Goal: Transaction & Acquisition: Subscribe to service/newsletter

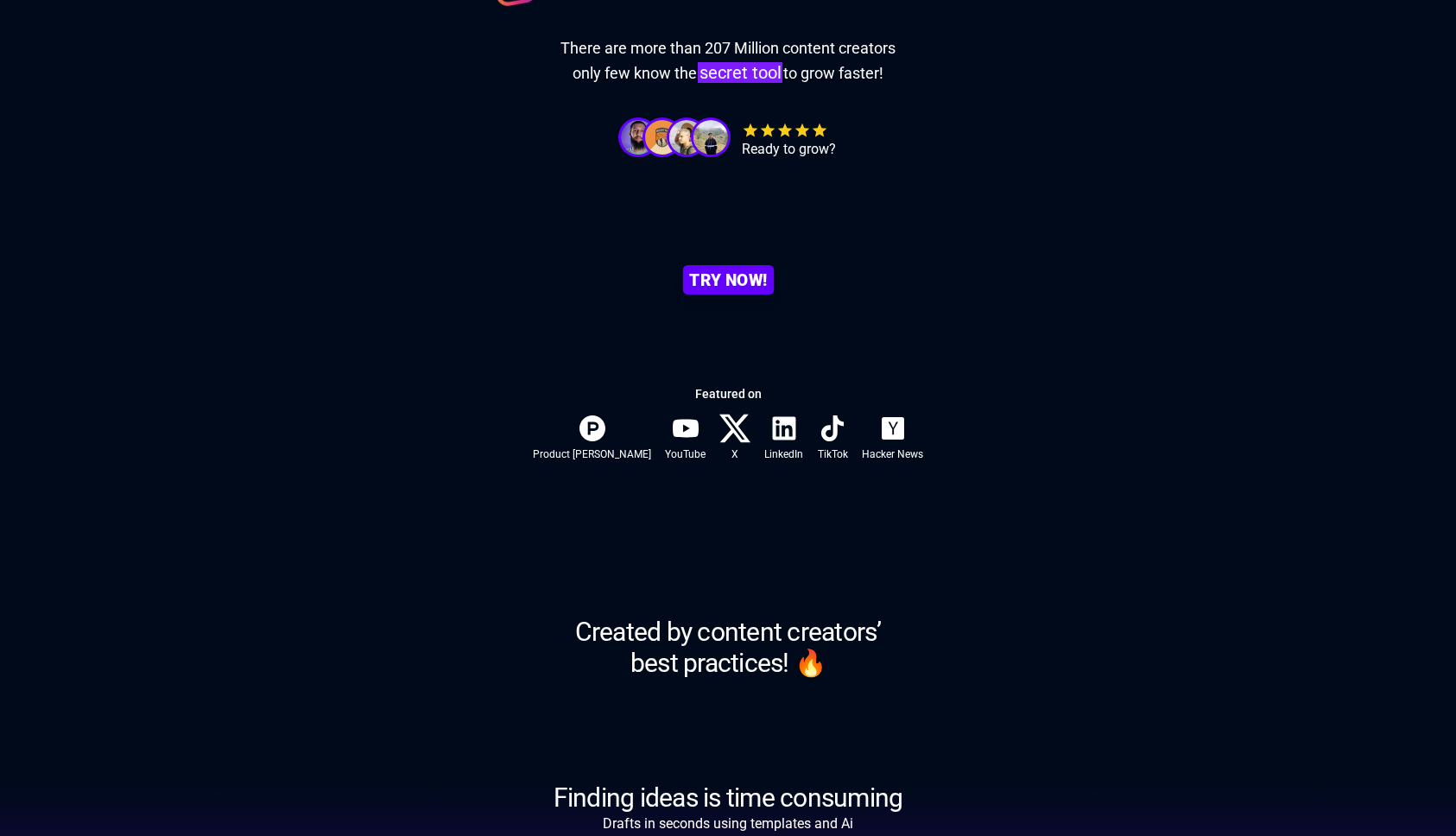
click at [745, 269] on link "TRY NOW!" at bounding box center [727, 280] width 90 height 30
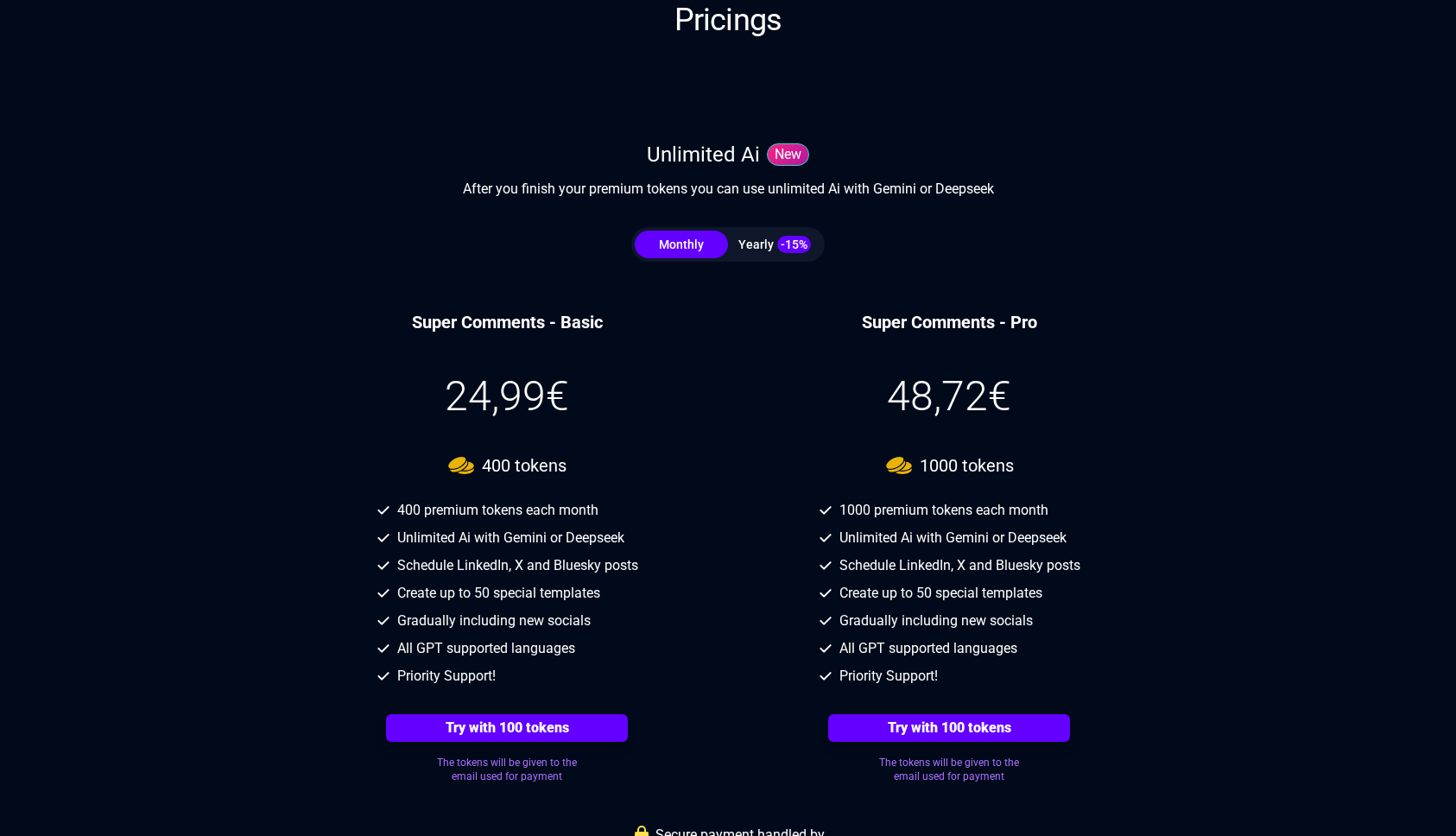
scroll to position [5113, 0]
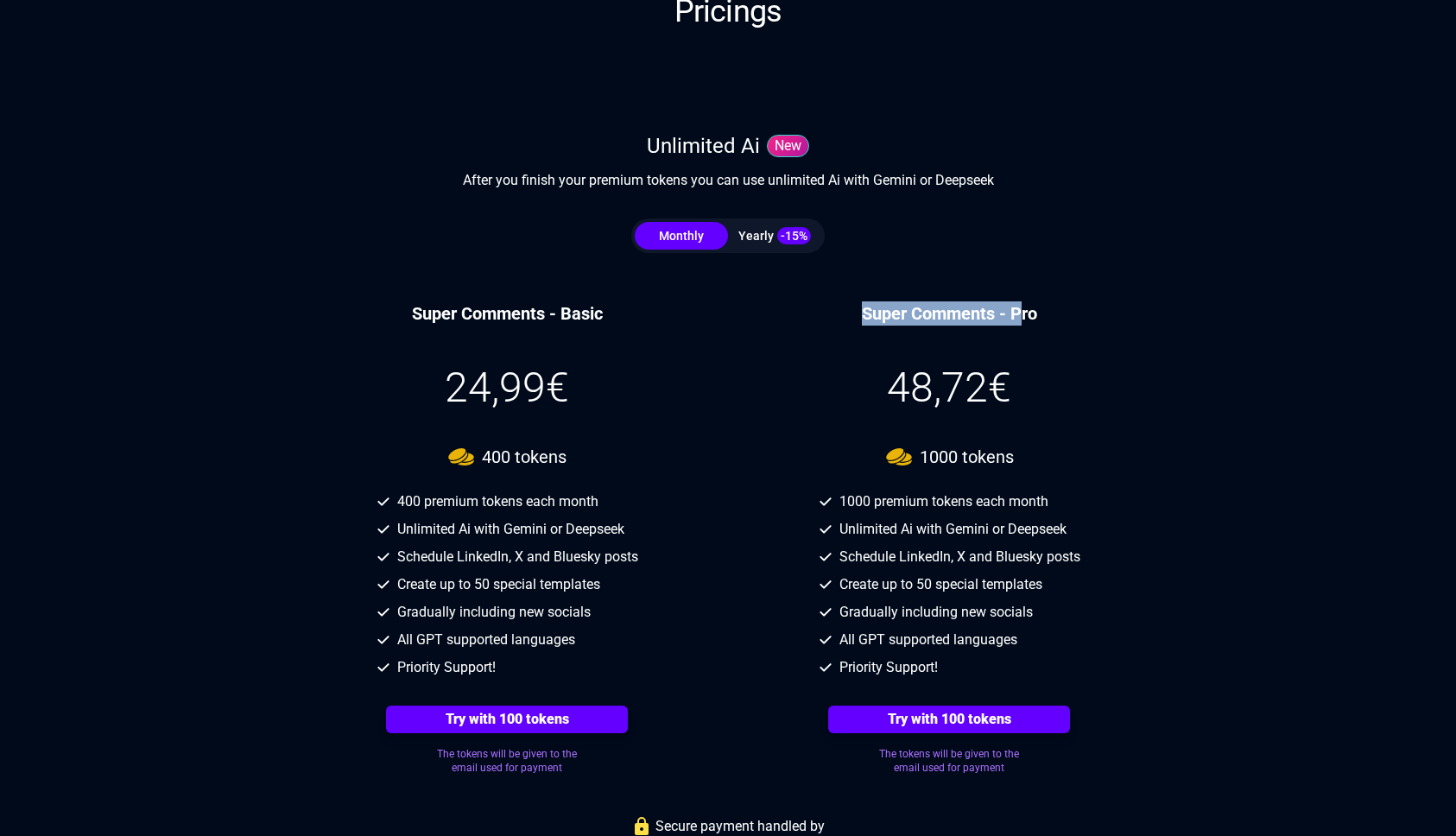
drag, startPoint x: 866, startPoint y: 311, endPoint x: 1020, endPoint y: 328, distance: 154.9
click at [1021, 324] on h4 "Super Comments - Pro" at bounding box center [949, 314] width 414 height 24
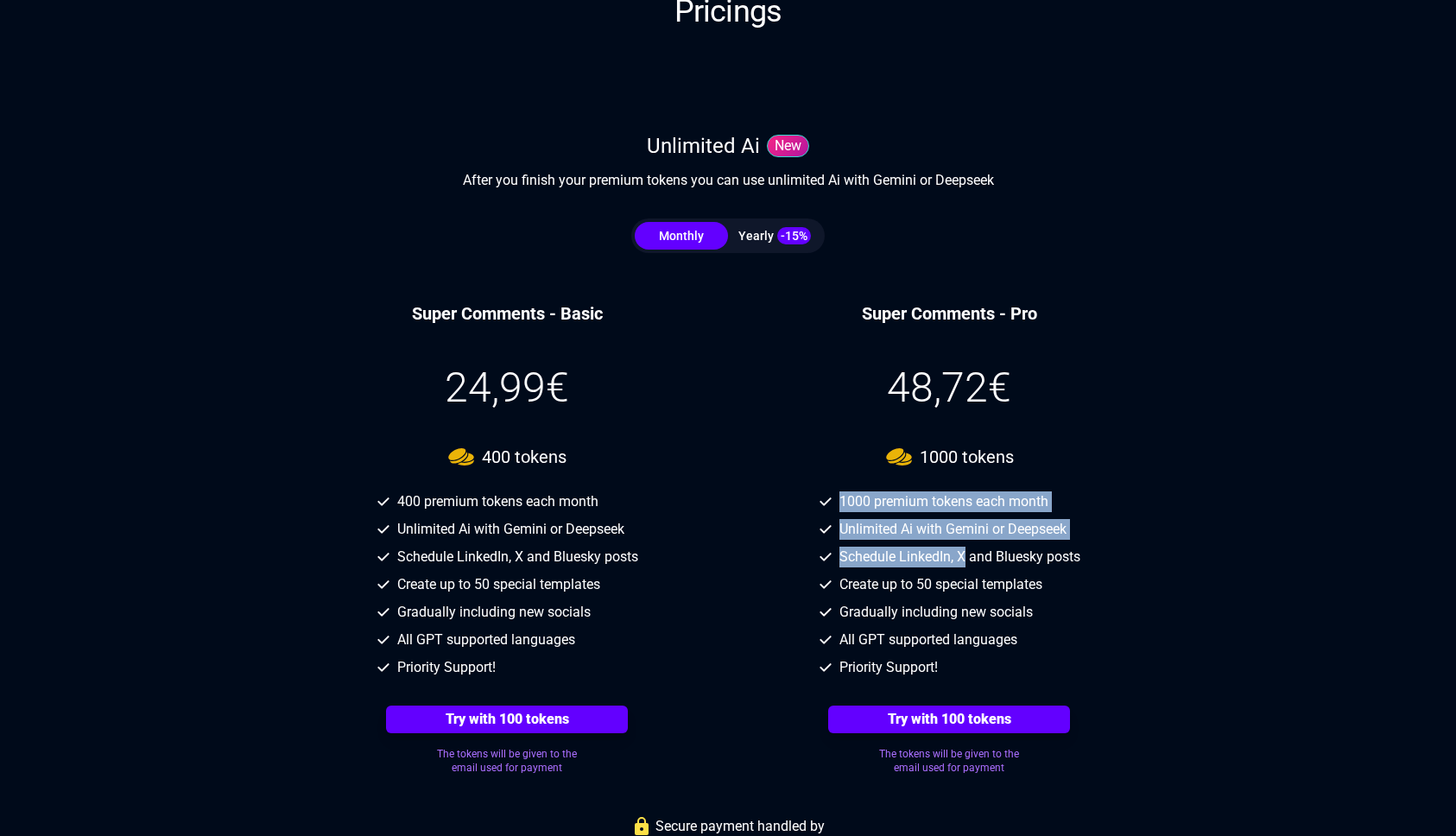
drag, startPoint x: 854, startPoint y: 482, endPoint x: 974, endPoint y: 557, distance: 141.5
click at [971, 555] on div "Super Comments - Pro 48,72€ 1000 tokens 1000 premium tokens each month Unlimite…" at bounding box center [949, 538] width 414 height 529
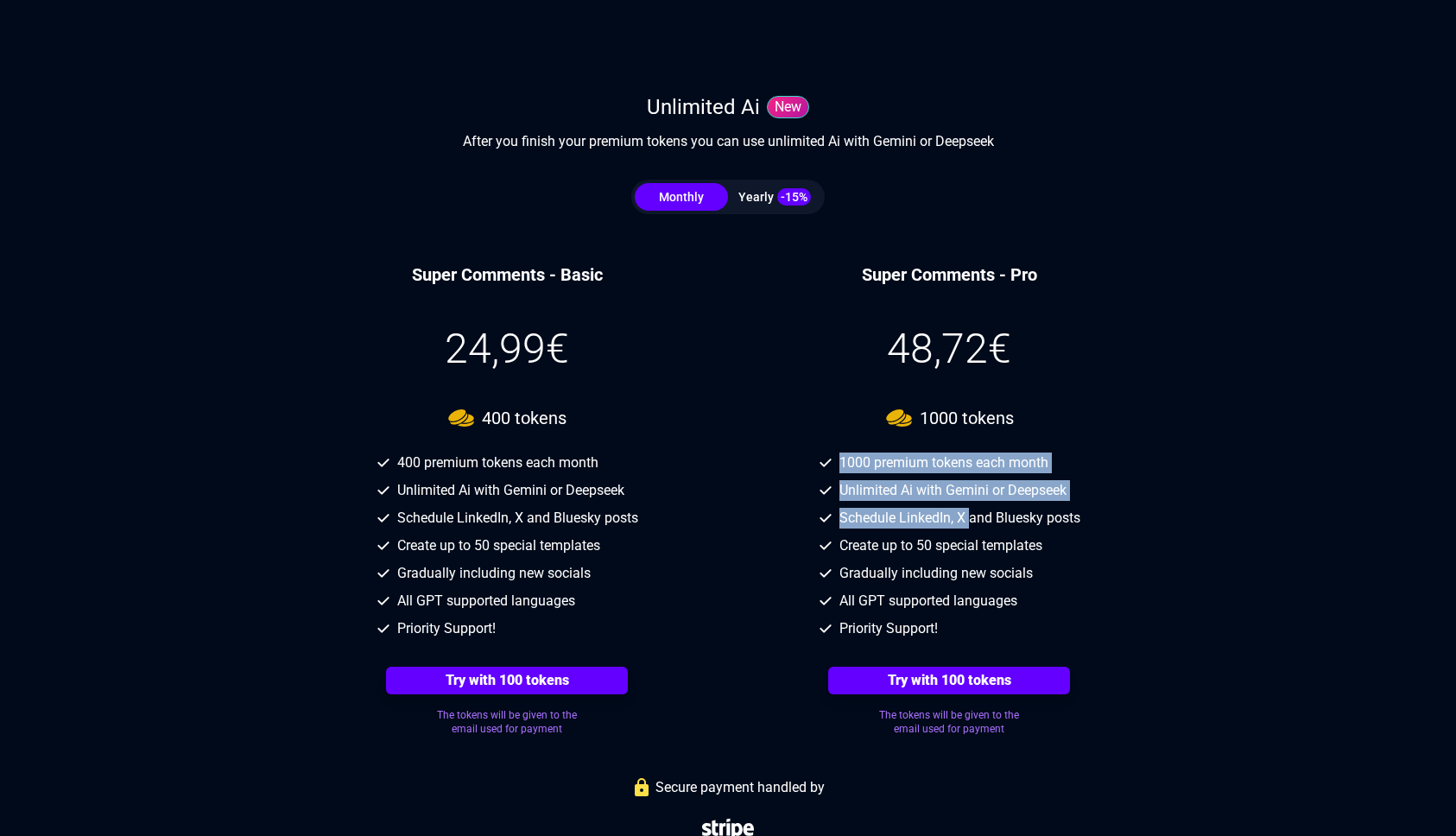
scroll to position [5196, 0]
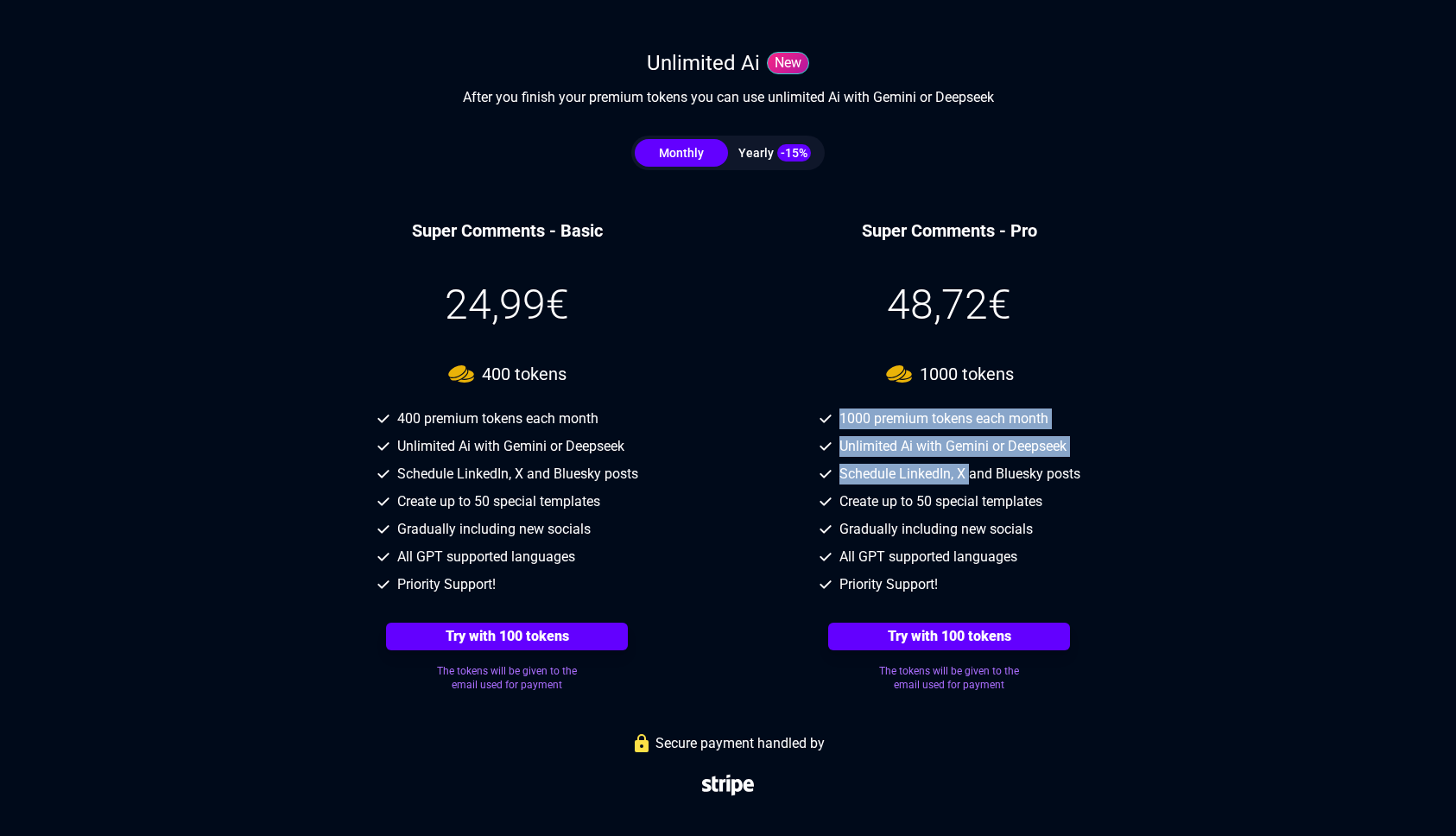
click at [917, 451] on span "Unlimited Ai with Gemini or Deepseek" at bounding box center [953, 447] width 227 height 20
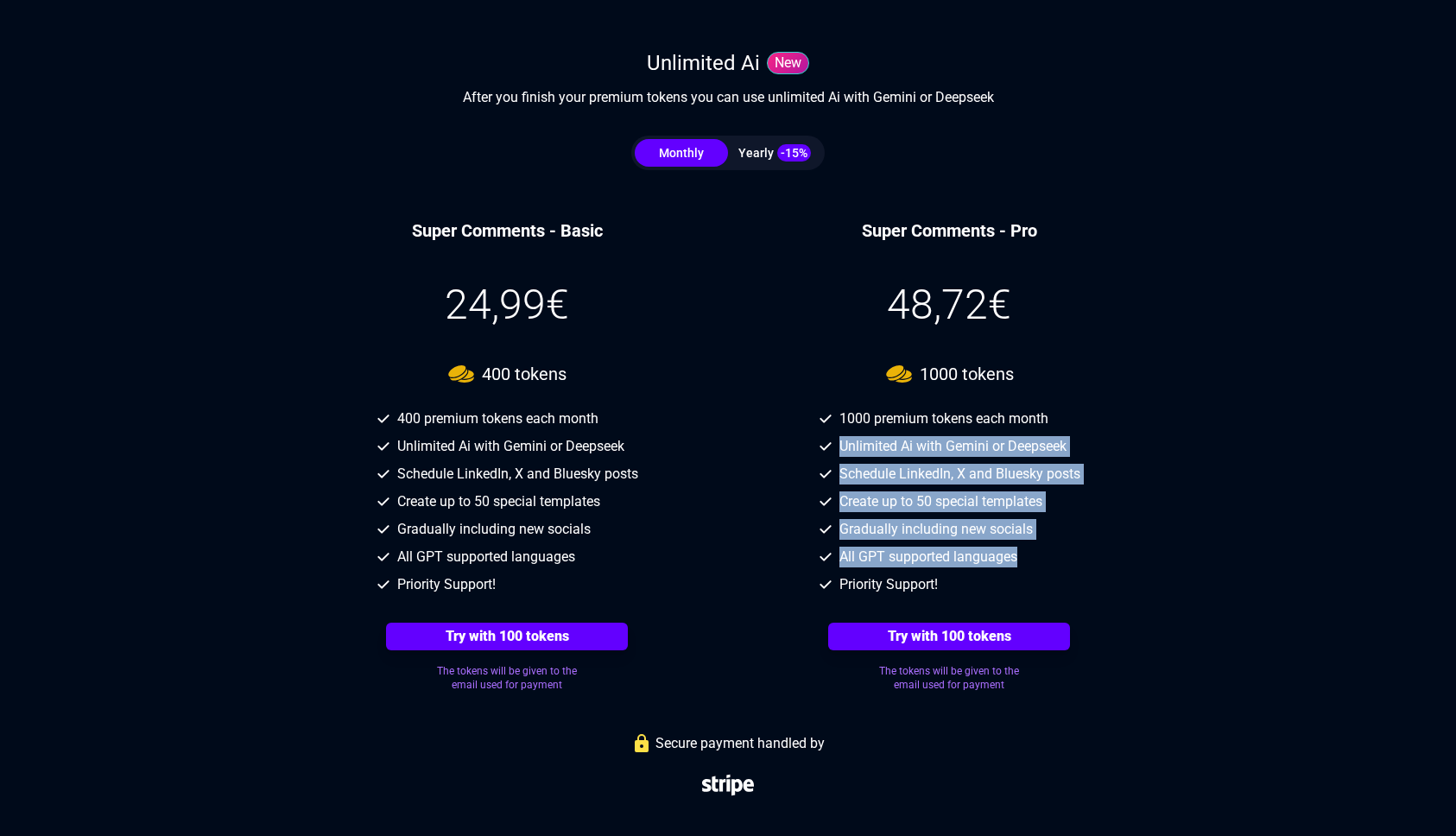
drag, startPoint x: 825, startPoint y: 448, endPoint x: 1031, endPoint y: 549, distance: 229.4
click at [1031, 549] on ul "1000 premium tokens each month Unlimited Ai with Gemini or Deepseek Schedule Li…" at bounding box center [949, 506] width 262 height 194
click at [1028, 489] on ul "1000 premium tokens each month Unlimited Ai with Gemini or Deepseek Schedule Li…" at bounding box center [949, 506] width 262 height 194
drag, startPoint x: 843, startPoint y: 473, endPoint x: 1001, endPoint y: 587, distance: 194.8
click at [1006, 588] on ul "1000 premium tokens each month Unlimited Ai with Gemini or Deepseek Schedule Li…" at bounding box center [949, 506] width 262 height 194
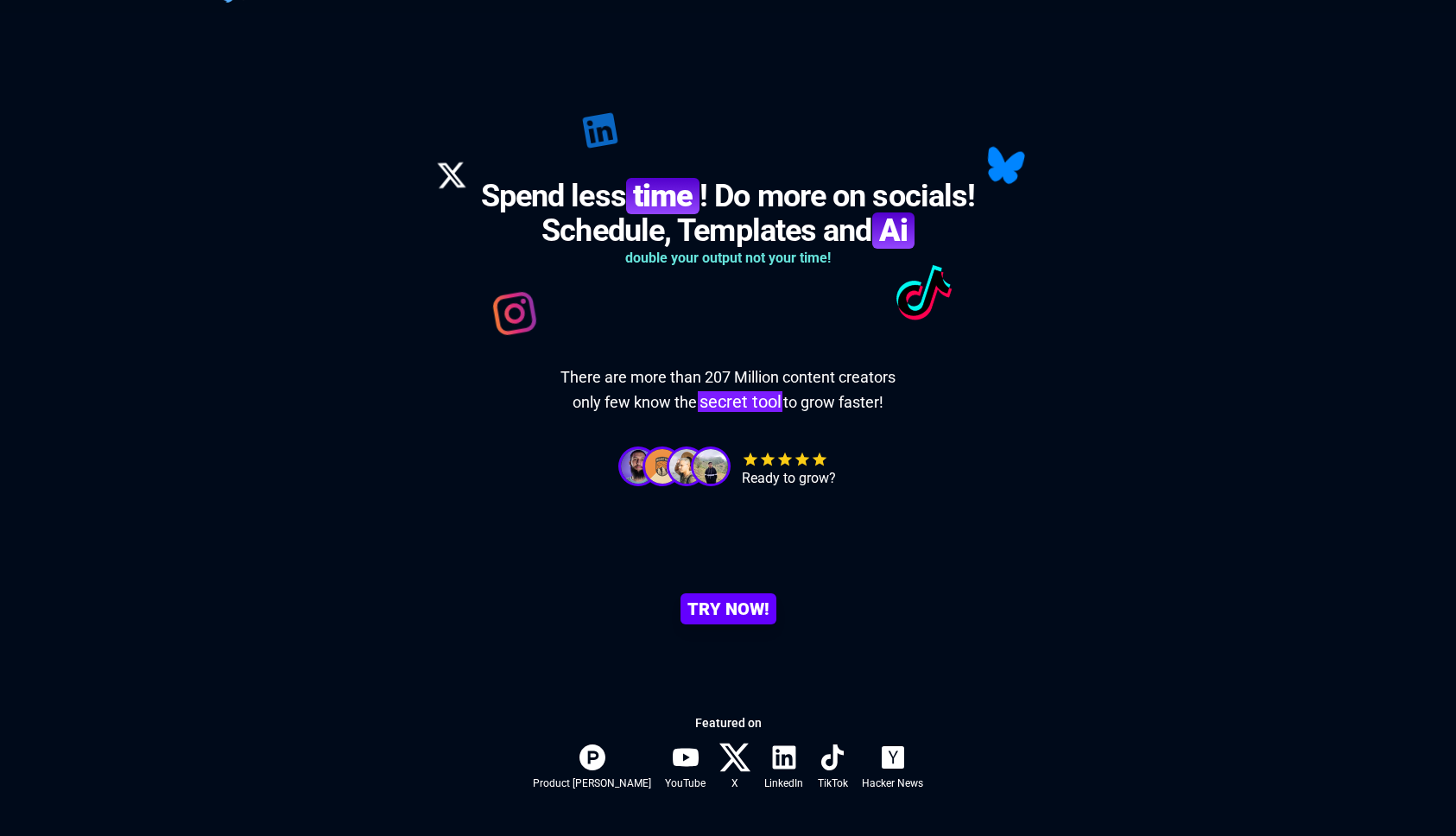
scroll to position [0, 0]
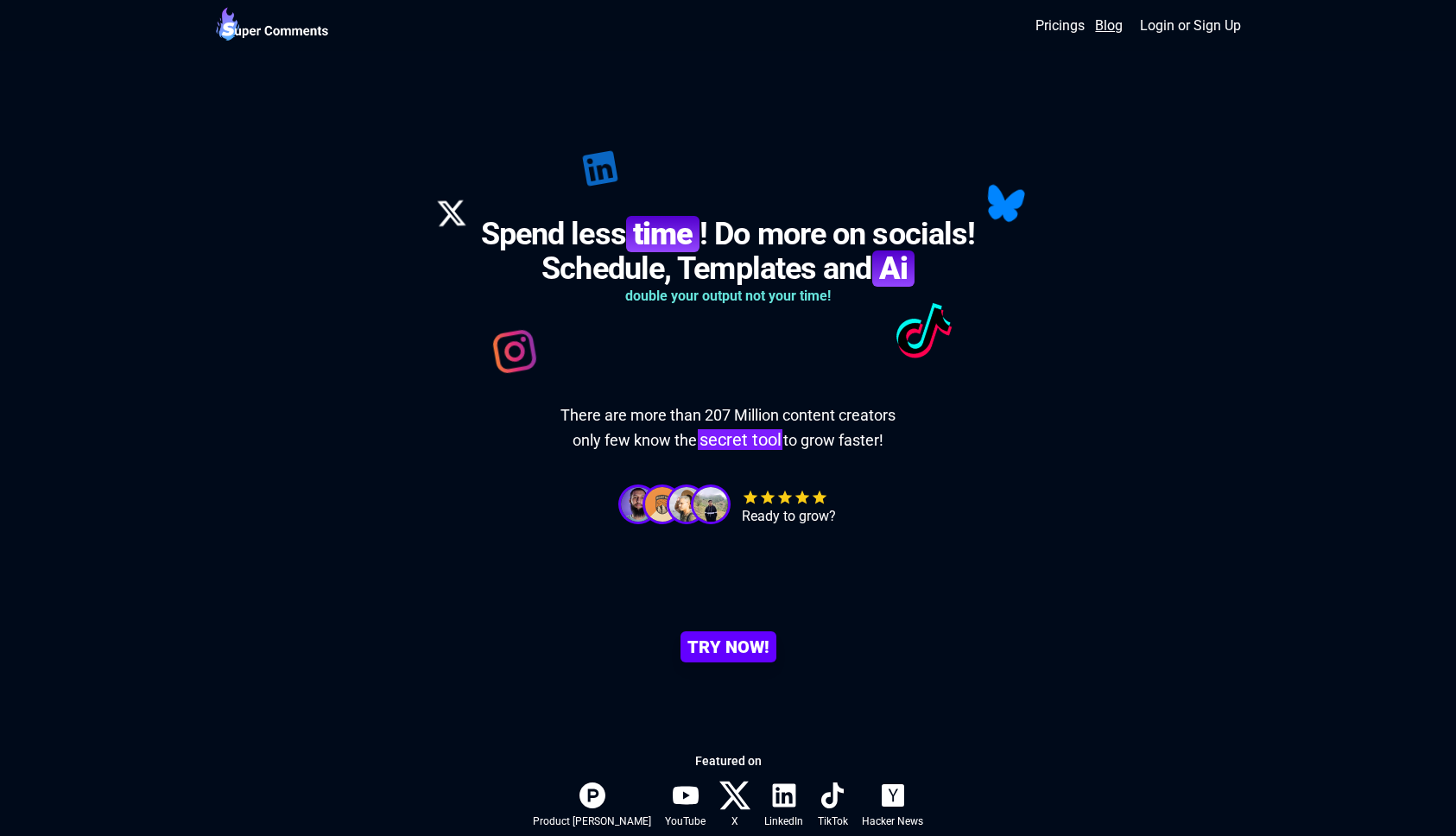
click at [1099, 21] on link "Blog" at bounding box center [1109, 26] width 28 height 20
